Goal: Task Accomplishment & Management: Manage account settings

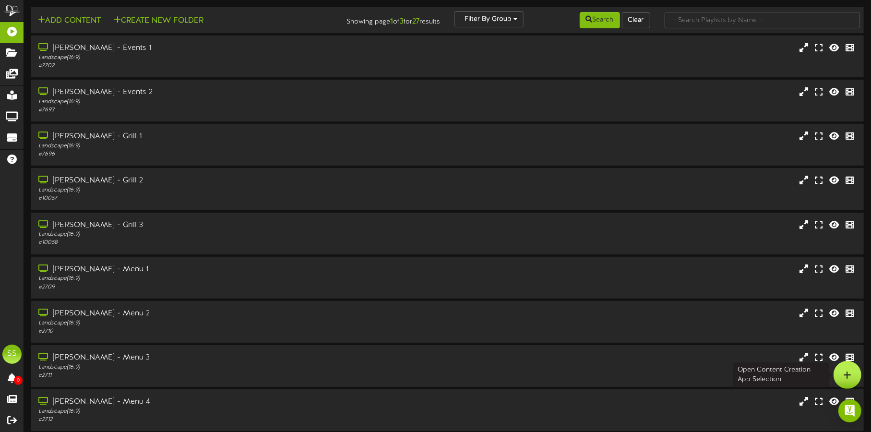
click at [846, 376] on icon at bounding box center [848, 374] width 8 height 9
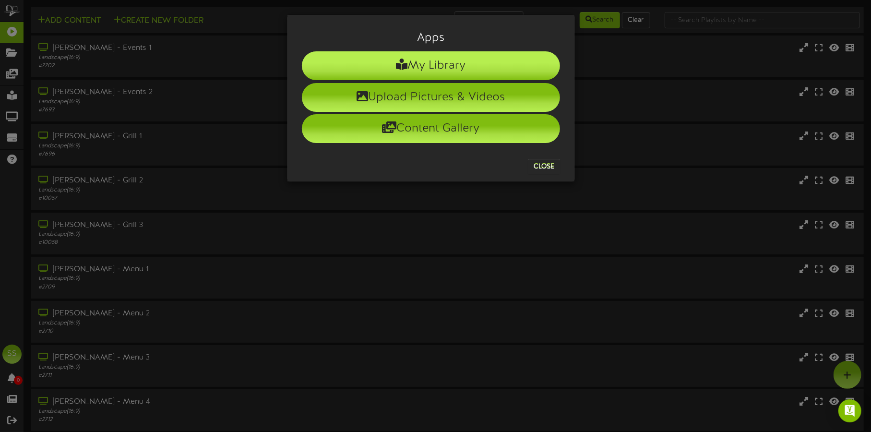
click at [477, 70] on li "My Library" at bounding box center [431, 65] width 258 height 29
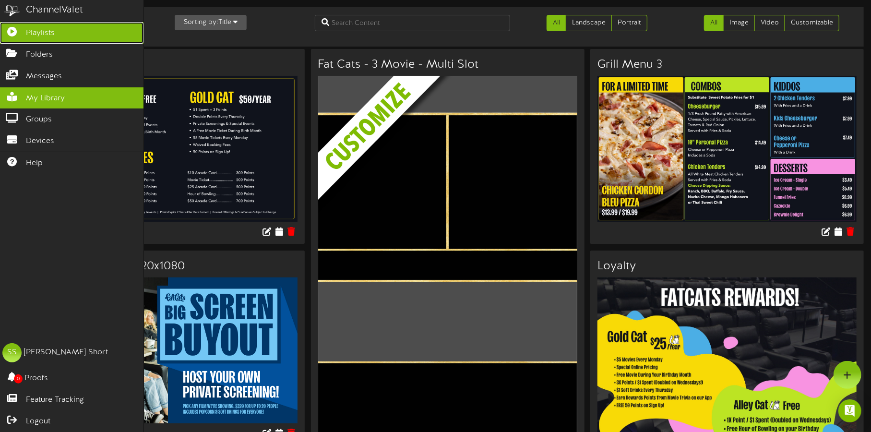
click at [12, 37] on link "Playlists" at bounding box center [71, 33] width 143 height 22
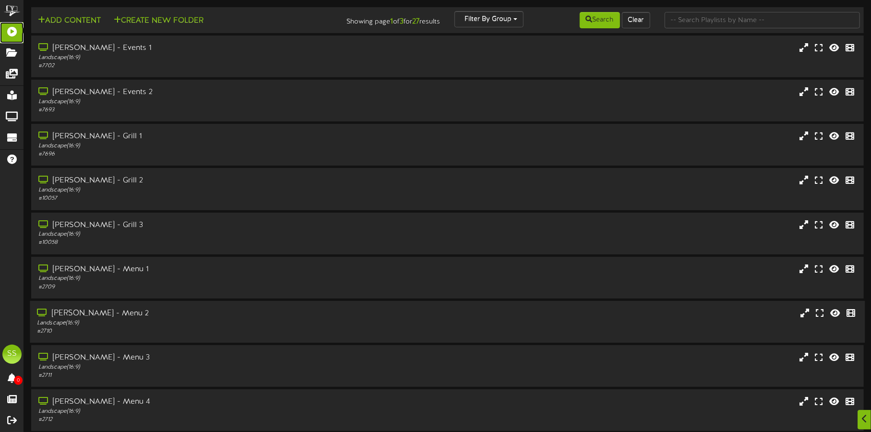
scroll to position [82, 0]
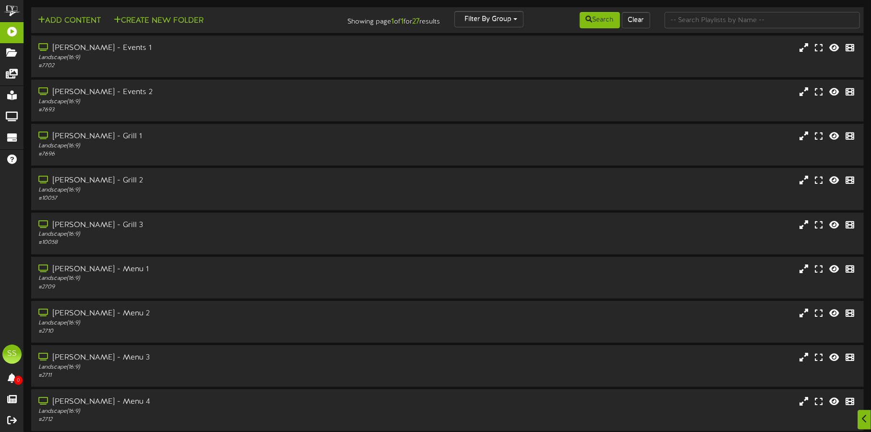
scroll to position [599, 0]
